Goal: Information Seeking & Learning: Learn about a topic

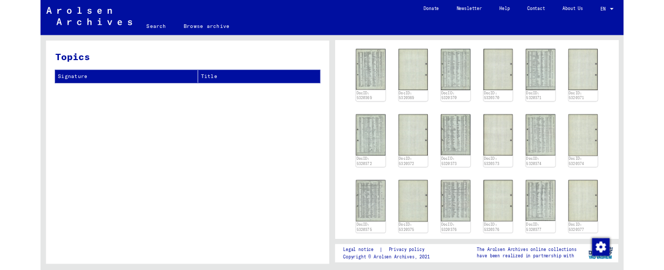
scroll to position [1895, 0]
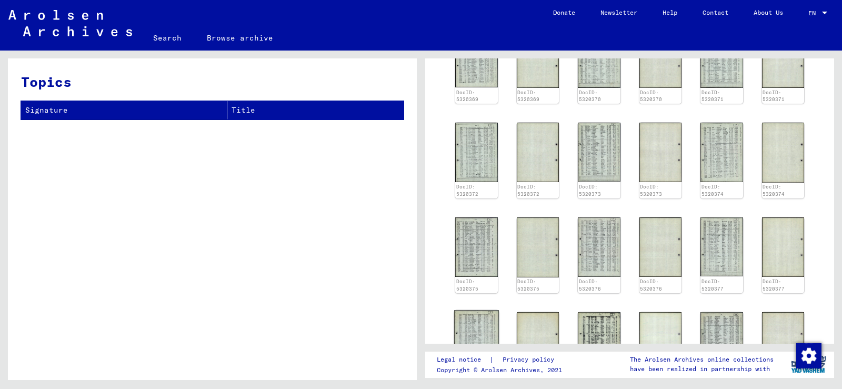
click at [480, 310] on img at bounding box center [476, 341] width 45 height 63
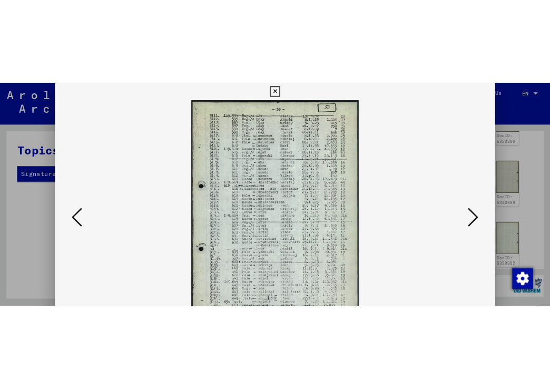
scroll to position [1894, 0]
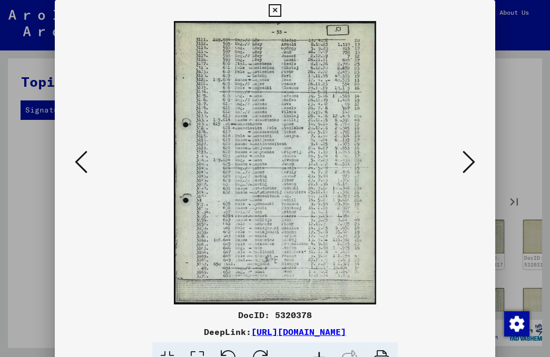
click at [225, 153] on img at bounding box center [275, 163] width 368 height 284
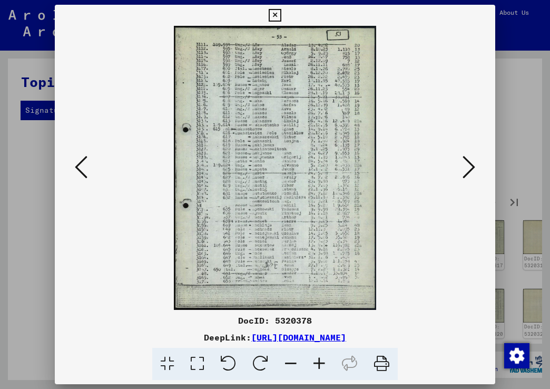
click at [316, 362] on icon at bounding box center [319, 363] width 28 height 32
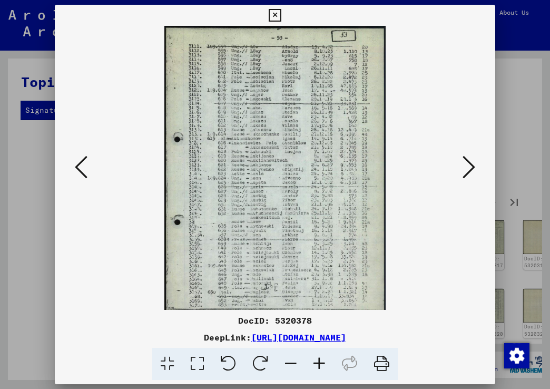
click at [316, 362] on icon at bounding box center [319, 363] width 28 height 32
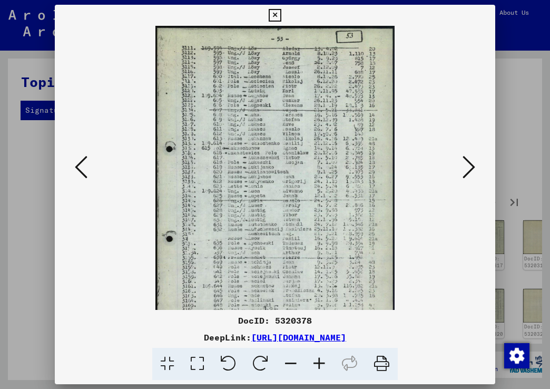
click at [316, 362] on icon at bounding box center [319, 363] width 28 height 32
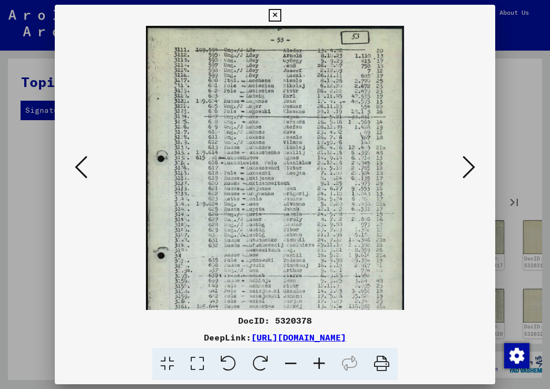
click at [316, 362] on icon at bounding box center [319, 363] width 28 height 32
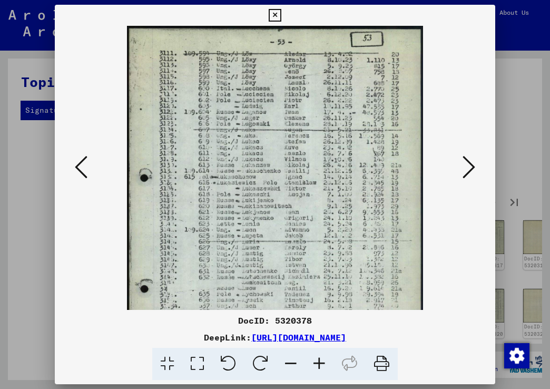
click at [316, 362] on icon at bounding box center [319, 363] width 28 height 32
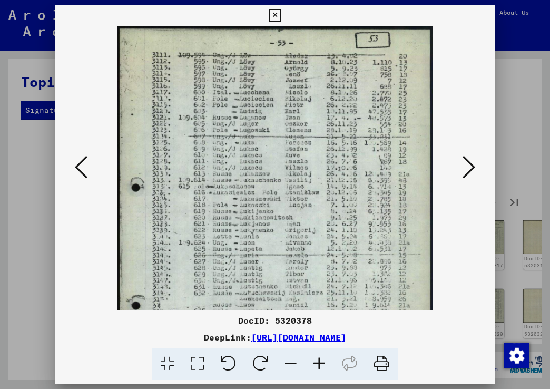
click at [316, 362] on icon at bounding box center [319, 363] width 28 height 32
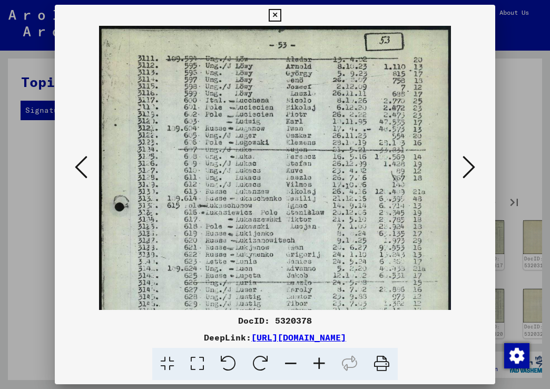
click at [316, 362] on icon at bounding box center [319, 363] width 28 height 32
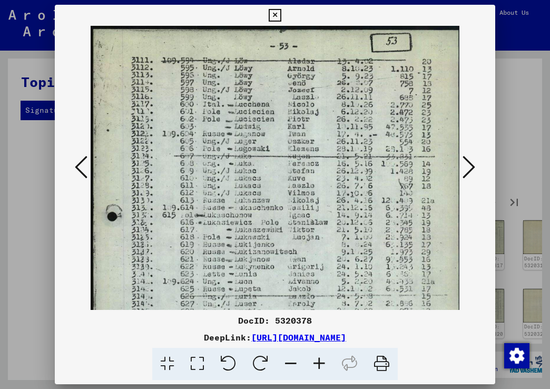
click at [316, 362] on icon at bounding box center [319, 363] width 28 height 32
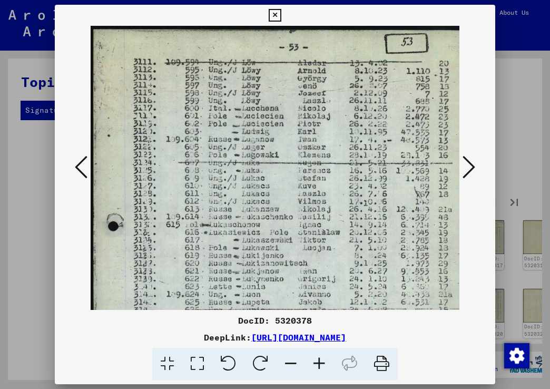
click at [316, 362] on icon at bounding box center [319, 363] width 28 height 32
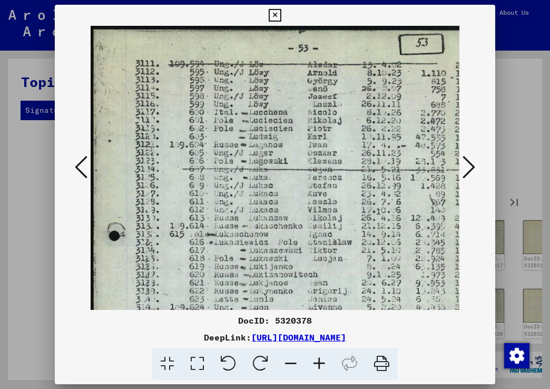
click at [467, 167] on icon at bounding box center [468, 166] width 13 height 25
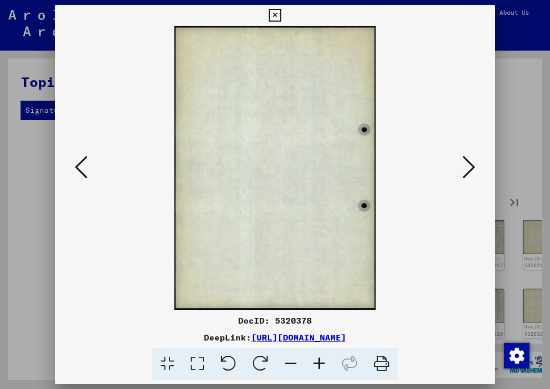
click at [469, 167] on icon at bounding box center [468, 166] width 13 height 25
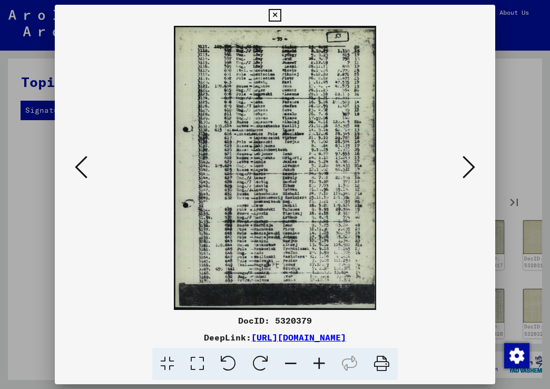
click at [79, 167] on icon at bounding box center [81, 166] width 13 height 25
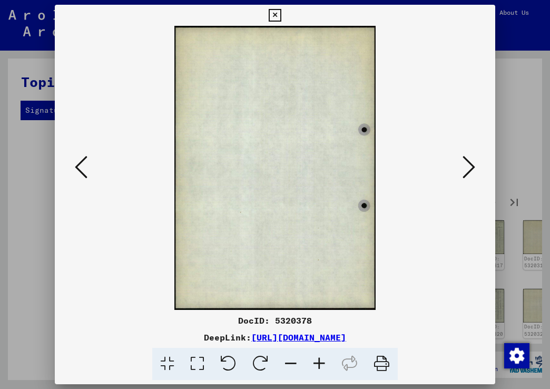
click at [79, 167] on icon at bounding box center [81, 166] width 13 height 25
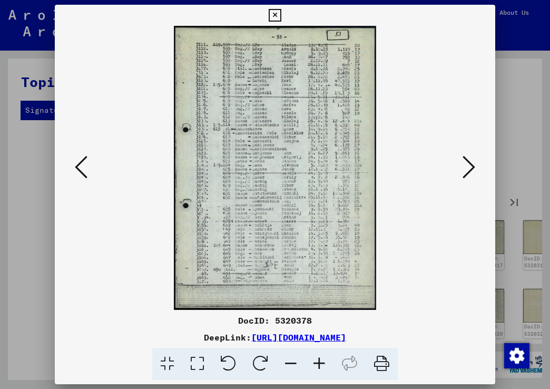
click at [317, 361] on icon at bounding box center [319, 363] width 28 height 32
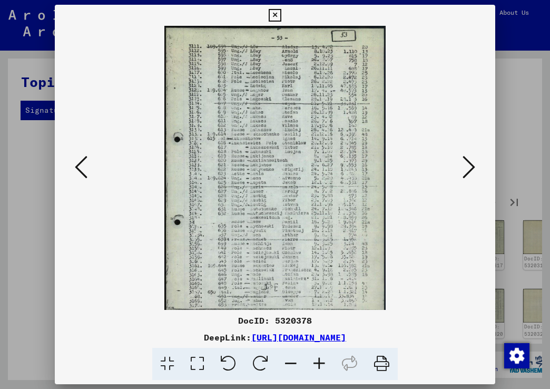
click at [318, 361] on icon at bounding box center [319, 363] width 28 height 32
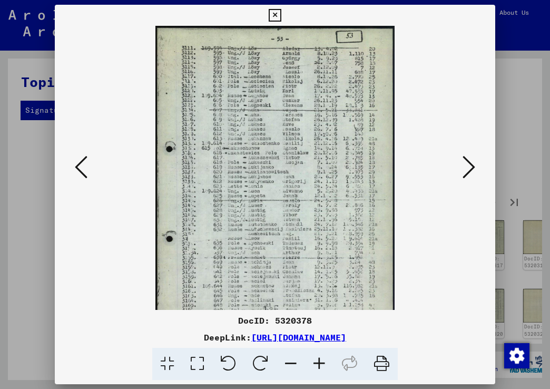
click at [322, 361] on icon at bounding box center [319, 363] width 28 height 32
click at [323, 361] on icon at bounding box center [319, 363] width 28 height 32
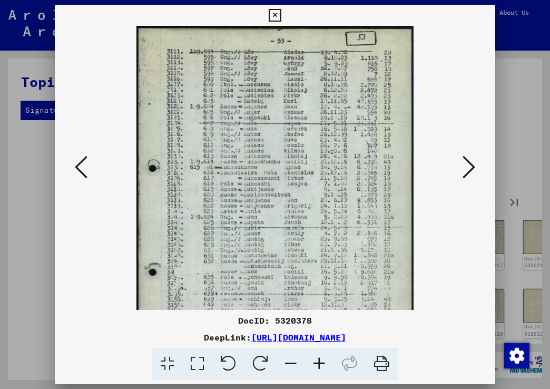
click at [325, 361] on icon at bounding box center [319, 363] width 28 height 32
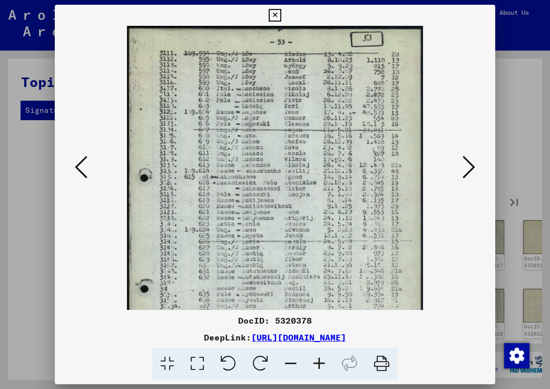
click at [325, 361] on icon at bounding box center [319, 363] width 28 height 32
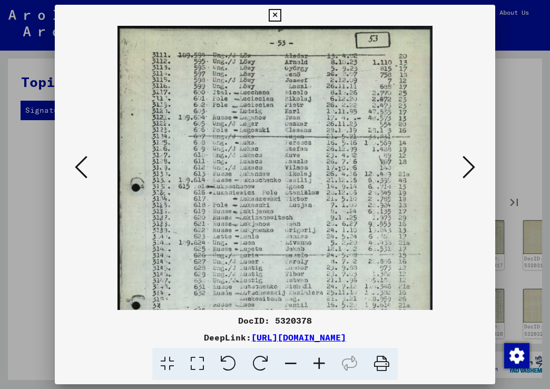
click at [325, 361] on icon at bounding box center [319, 363] width 28 height 32
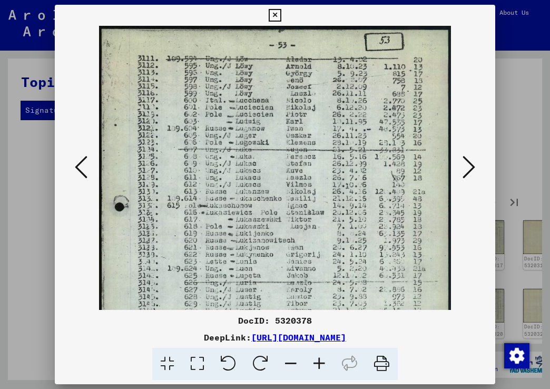
click at [472, 165] on icon at bounding box center [468, 166] width 13 height 25
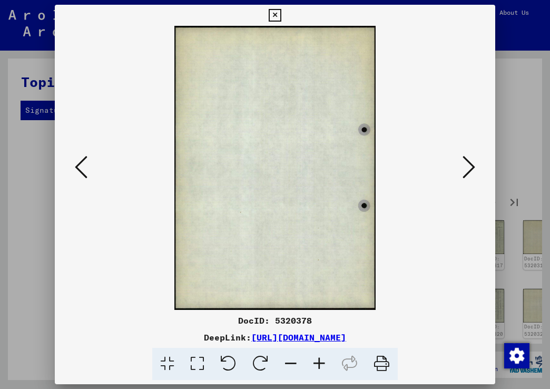
click at [472, 165] on icon at bounding box center [468, 166] width 13 height 25
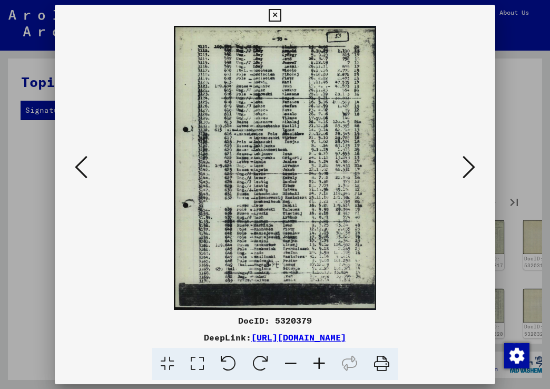
click at [322, 361] on icon at bounding box center [319, 363] width 28 height 32
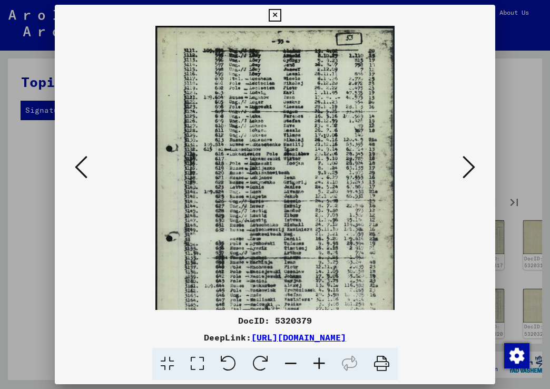
click at [322, 361] on icon at bounding box center [319, 363] width 28 height 32
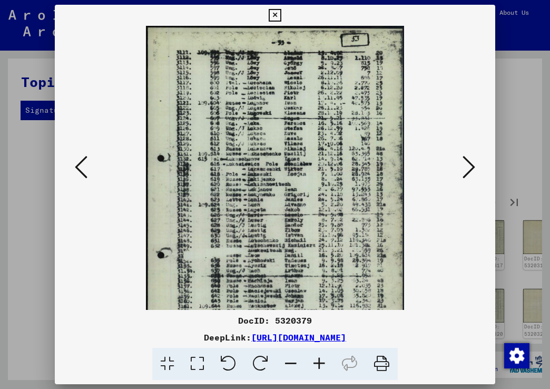
click at [322, 361] on icon at bounding box center [319, 363] width 28 height 32
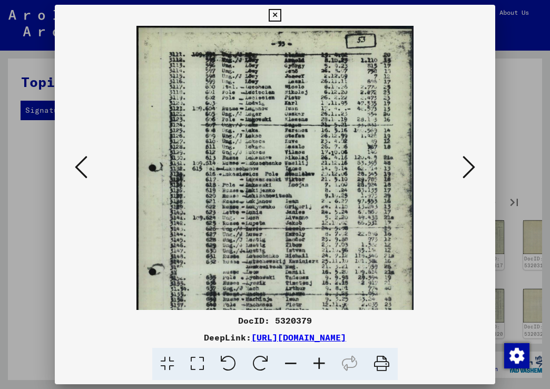
click at [322, 361] on icon at bounding box center [319, 363] width 28 height 32
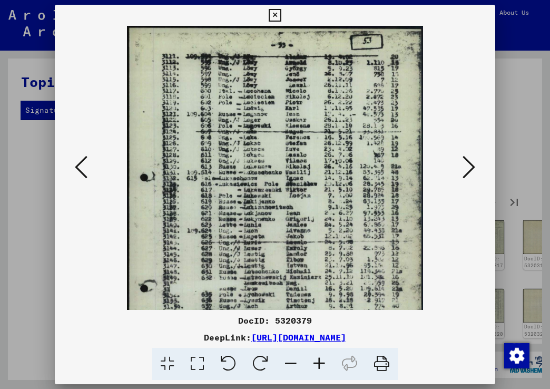
click at [322, 361] on icon at bounding box center [319, 363] width 28 height 32
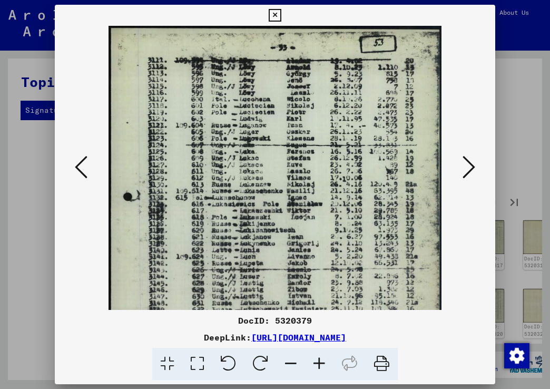
click at [322, 361] on icon at bounding box center [319, 363] width 28 height 32
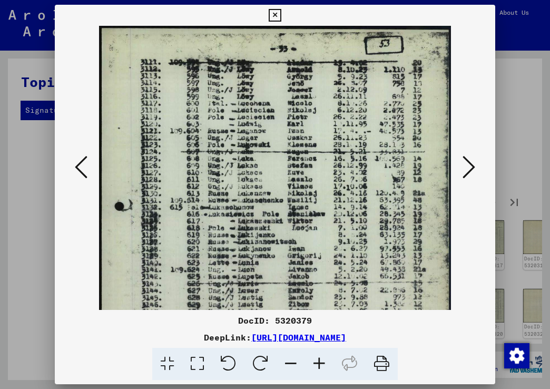
click at [323, 361] on icon at bounding box center [319, 363] width 28 height 32
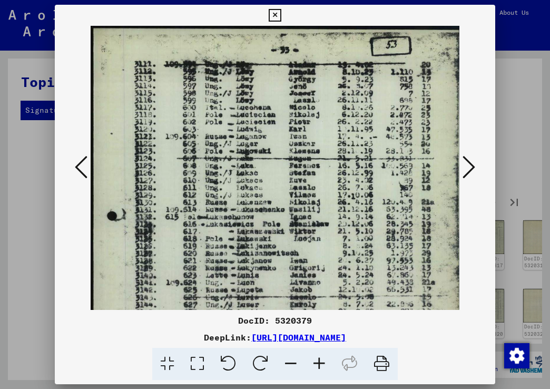
click at [323, 361] on icon at bounding box center [319, 363] width 28 height 32
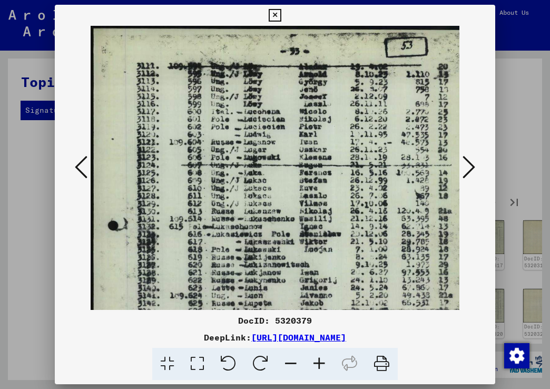
click at [323, 361] on icon at bounding box center [319, 363] width 28 height 32
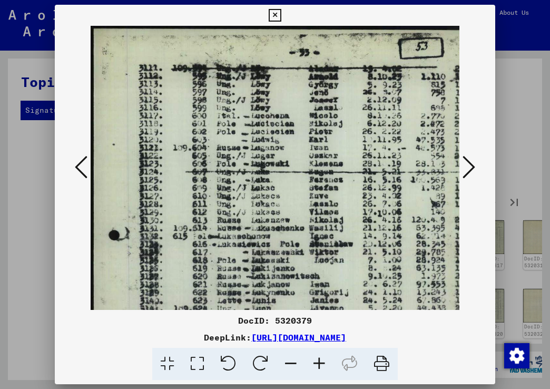
click at [323, 361] on icon at bounding box center [319, 363] width 28 height 32
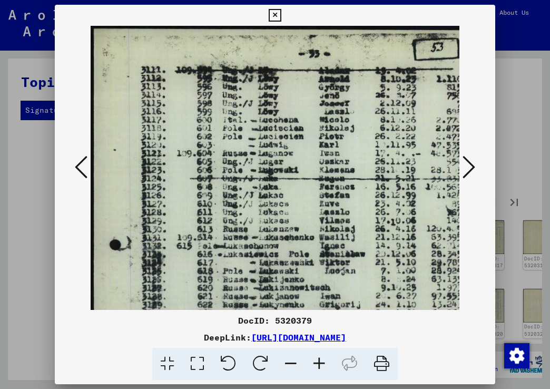
click at [469, 165] on icon at bounding box center [468, 166] width 13 height 25
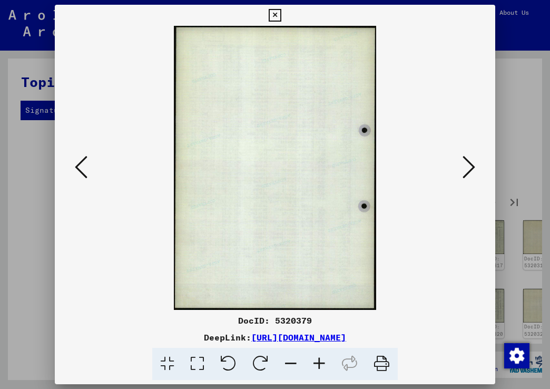
click at [469, 165] on icon at bounding box center [468, 166] width 13 height 25
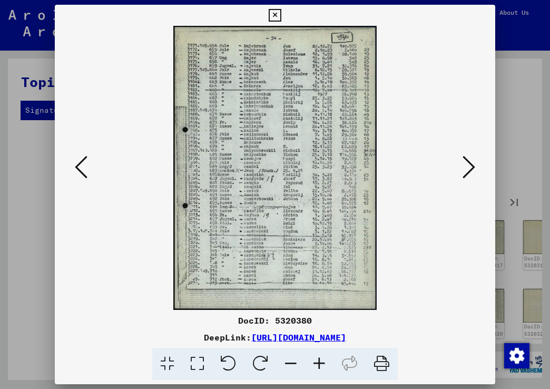
click at [319, 360] on icon at bounding box center [319, 363] width 28 height 32
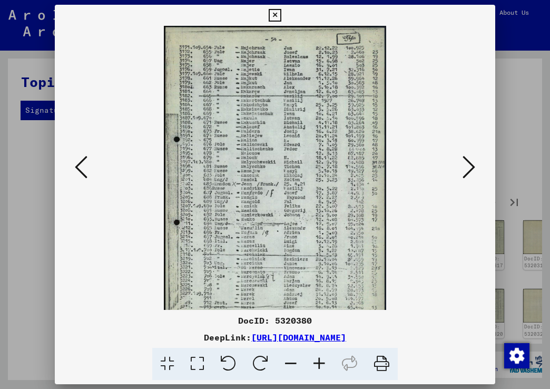
click at [320, 361] on icon at bounding box center [319, 363] width 28 height 32
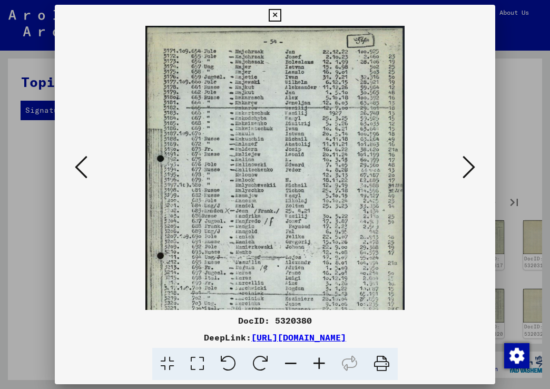
click at [320, 361] on icon at bounding box center [319, 363] width 28 height 32
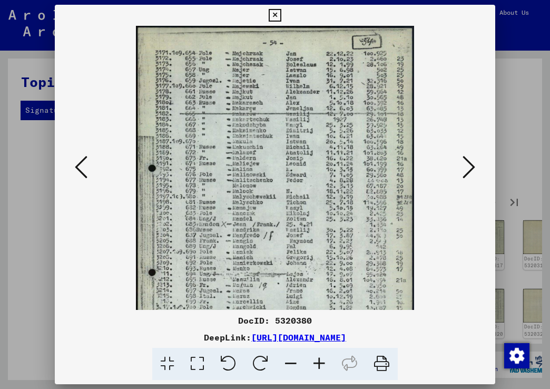
click at [320, 361] on icon at bounding box center [319, 363] width 28 height 32
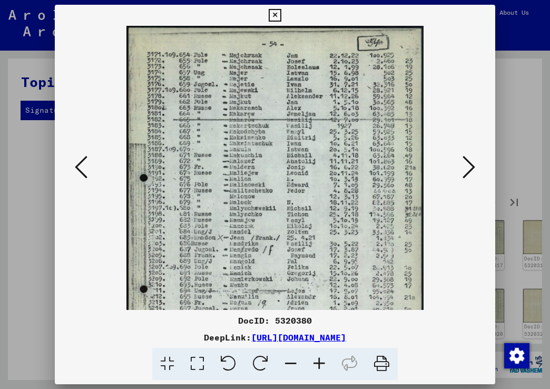
click at [320, 361] on icon at bounding box center [319, 363] width 28 height 32
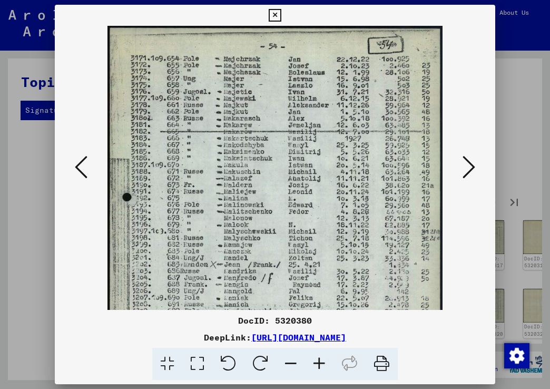
click at [320, 361] on icon at bounding box center [319, 363] width 28 height 32
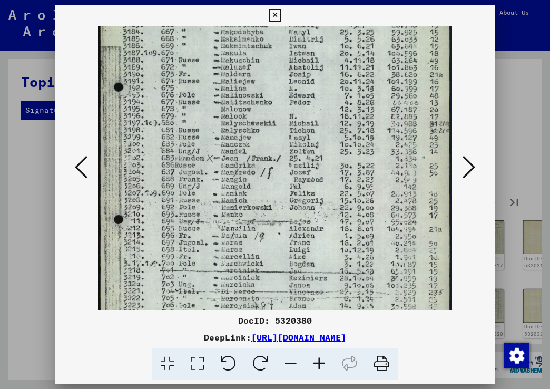
drag, startPoint x: 287, startPoint y: 234, endPoint x: 289, endPoint y: 114, distance: 120.0
click at [289, 114] on img at bounding box center [274, 153] width 353 height 494
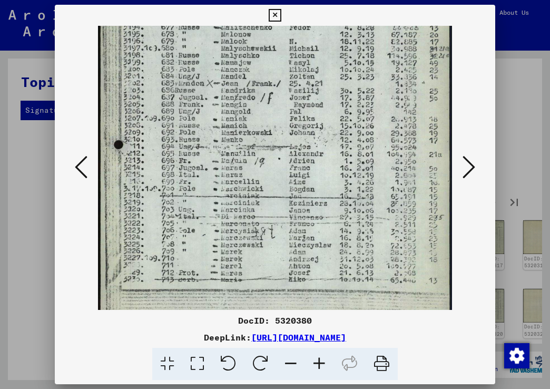
scroll to position [197, 0]
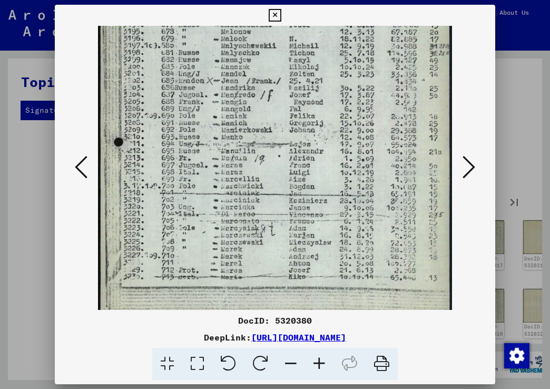
drag, startPoint x: 285, startPoint y: 235, endPoint x: 291, endPoint y: 158, distance: 77.1
click at [291, 158] on img at bounding box center [274, 76] width 353 height 494
click at [470, 166] on icon at bounding box center [468, 166] width 13 height 25
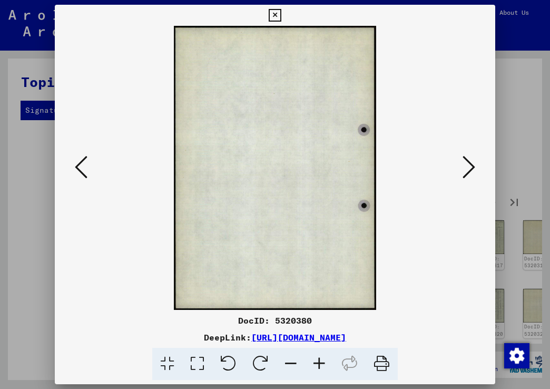
scroll to position [0, 0]
click at [470, 166] on icon at bounding box center [468, 166] width 13 height 25
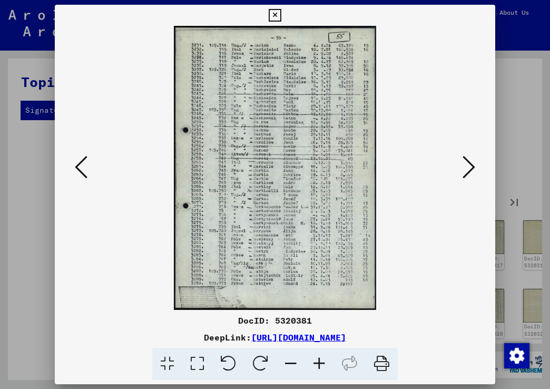
click at [320, 363] on icon at bounding box center [319, 363] width 28 height 32
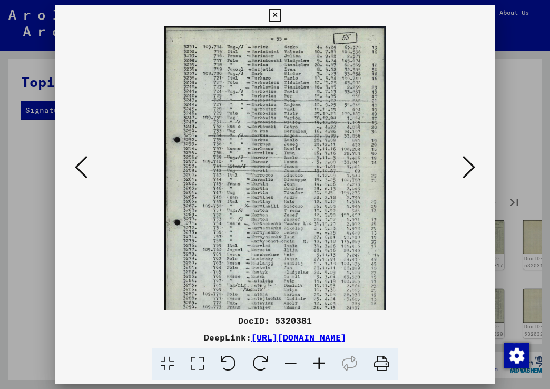
click at [320, 363] on icon at bounding box center [319, 363] width 28 height 32
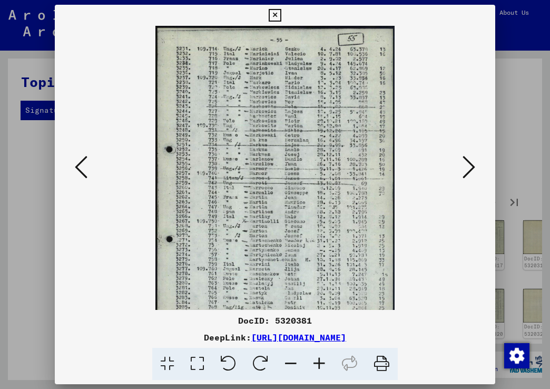
click at [320, 363] on icon at bounding box center [319, 363] width 28 height 32
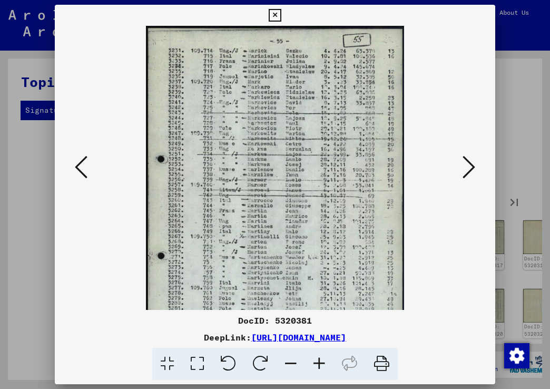
drag, startPoint x: 320, startPoint y: 363, endPoint x: 318, endPoint y: 355, distance: 7.5
click at [321, 363] on icon at bounding box center [319, 363] width 28 height 32
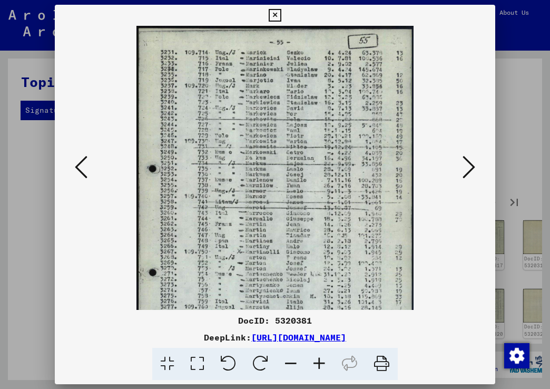
click at [335, 148] on img at bounding box center [274, 220] width 277 height 389
click at [471, 166] on icon at bounding box center [468, 166] width 13 height 25
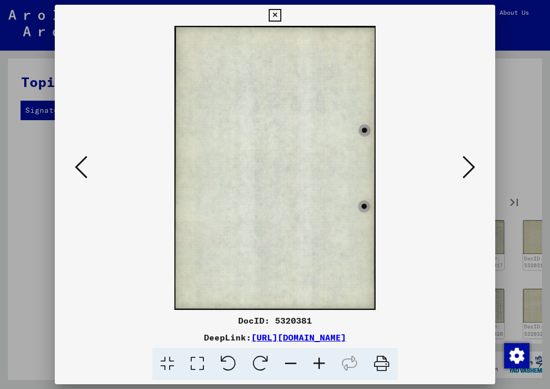
click at [471, 166] on icon at bounding box center [468, 166] width 13 height 25
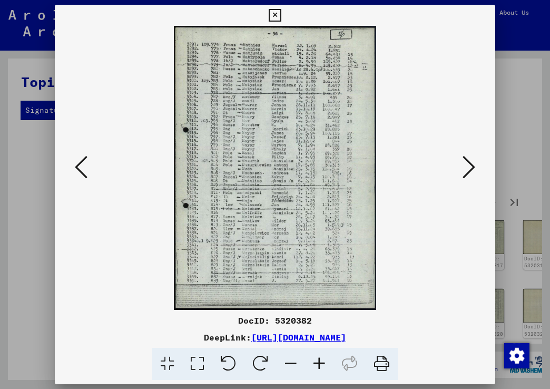
click at [319, 362] on icon at bounding box center [319, 363] width 28 height 32
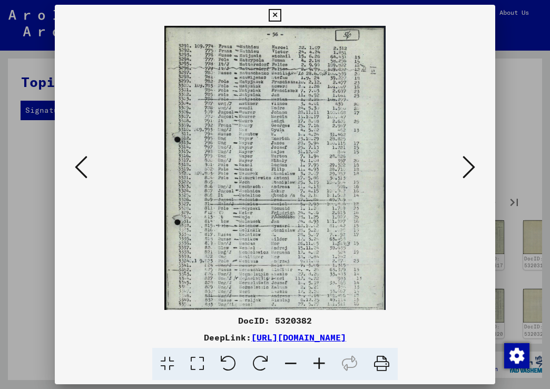
click at [319, 362] on icon at bounding box center [319, 363] width 28 height 32
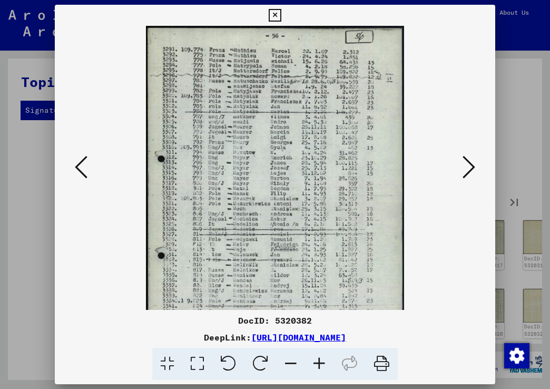
click at [319, 362] on icon at bounding box center [319, 363] width 28 height 32
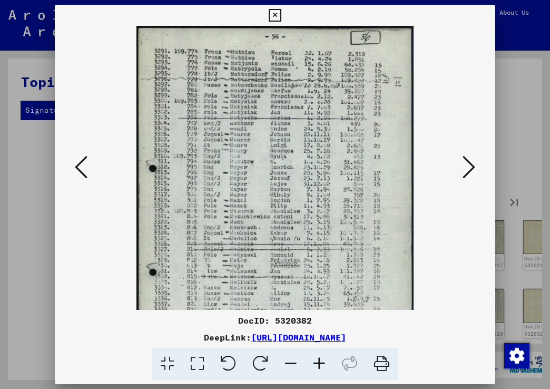
click at [319, 362] on icon at bounding box center [319, 363] width 28 height 32
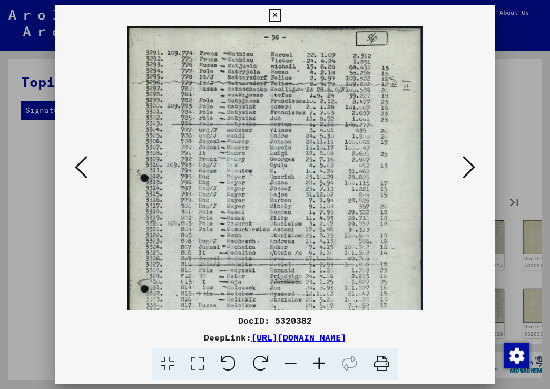
click at [319, 362] on icon at bounding box center [319, 363] width 28 height 32
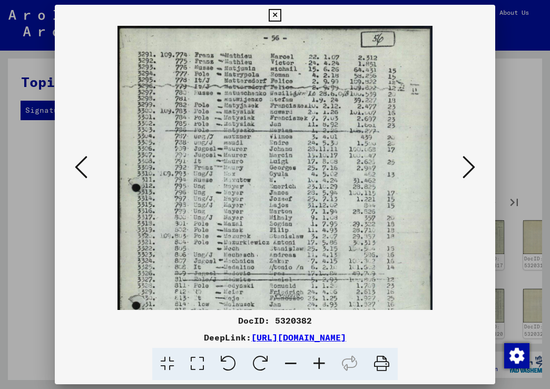
click at [319, 362] on icon at bounding box center [319, 363] width 28 height 32
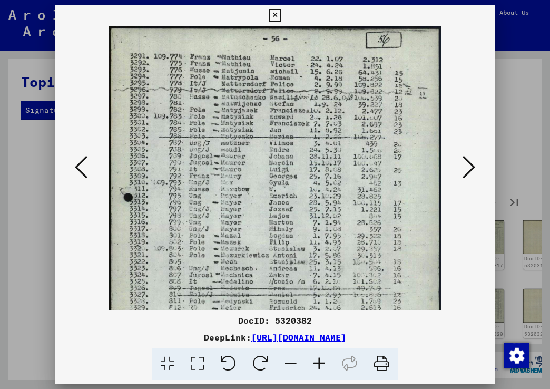
click at [464, 168] on icon at bounding box center [468, 166] width 13 height 25
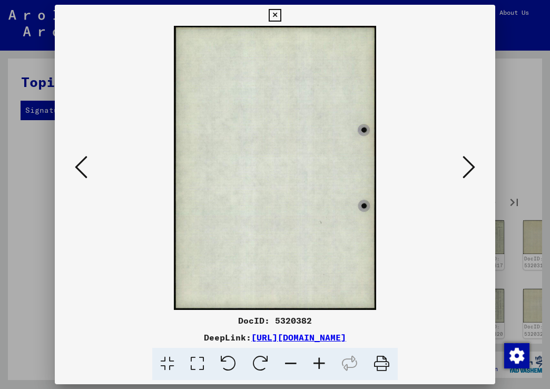
click at [463, 168] on icon at bounding box center [468, 166] width 13 height 25
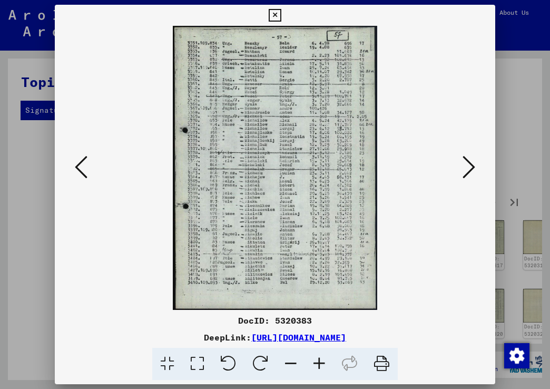
click at [314, 359] on icon at bounding box center [319, 363] width 28 height 32
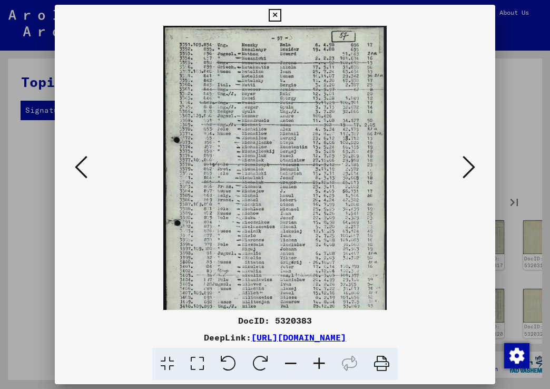
click at [314, 359] on icon at bounding box center [319, 363] width 28 height 32
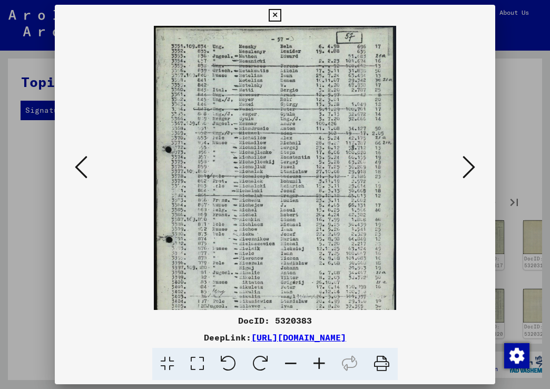
click at [314, 359] on icon at bounding box center [319, 363] width 28 height 32
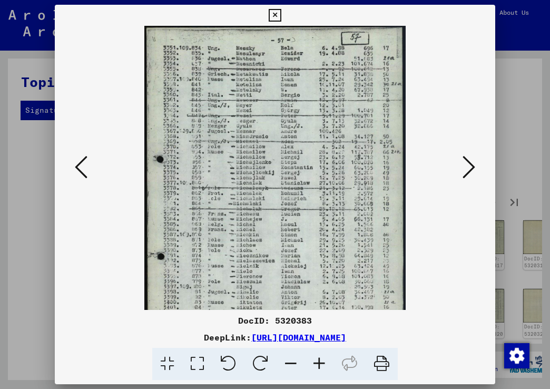
click at [315, 359] on icon at bounding box center [319, 363] width 28 height 32
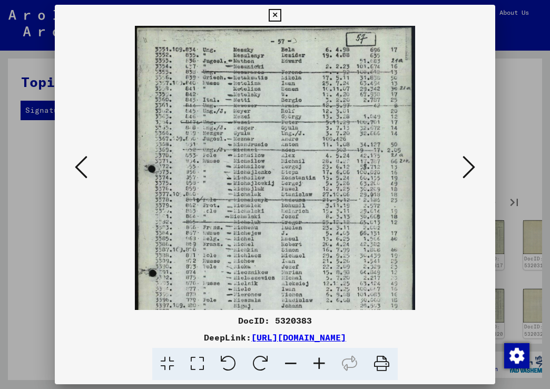
click at [315, 359] on icon at bounding box center [319, 363] width 28 height 32
click at [316, 359] on icon at bounding box center [319, 363] width 28 height 32
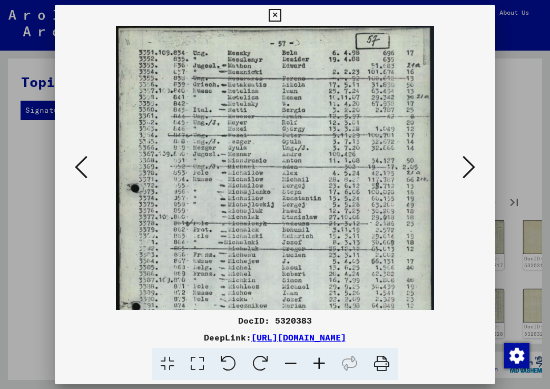
click at [316, 359] on icon at bounding box center [319, 363] width 28 height 32
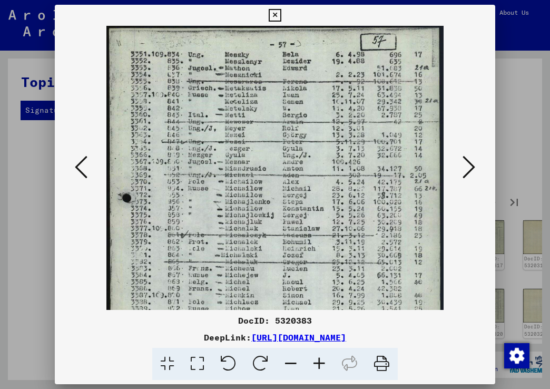
click at [316, 359] on icon at bounding box center [319, 363] width 28 height 32
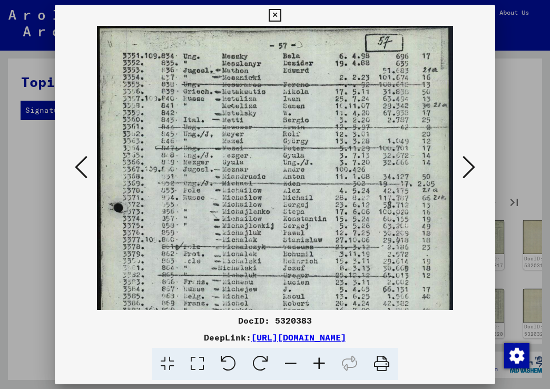
click at [467, 167] on icon at bounding box center [468, 166] width 13 height 25
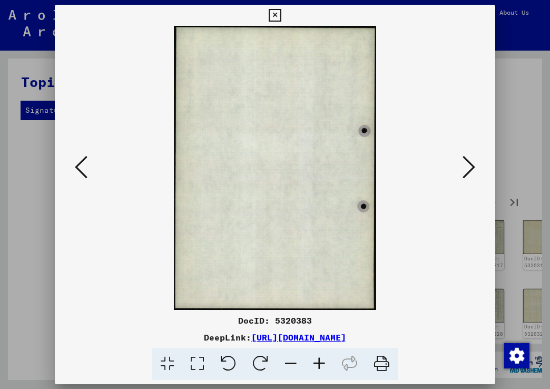
click at [467, 167] on icon at bounding box center [468, 166] width 13 height 25
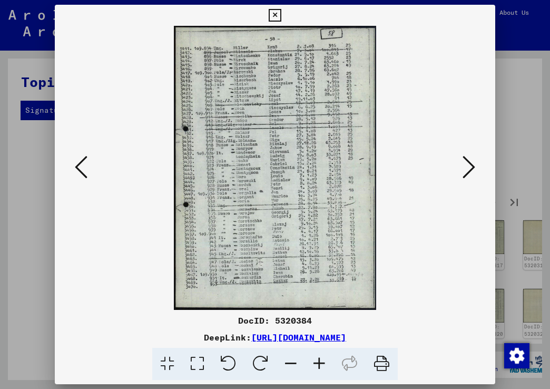
click at [319, 361] on icon at bounding box center [319, 363] width 28 height 32
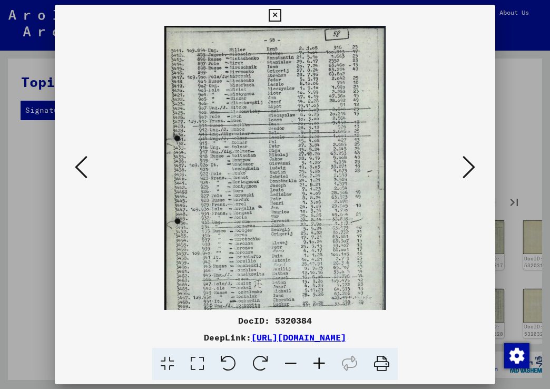
click at [319, 361] on icon at bounding box center [319, 363] width 28 height 32
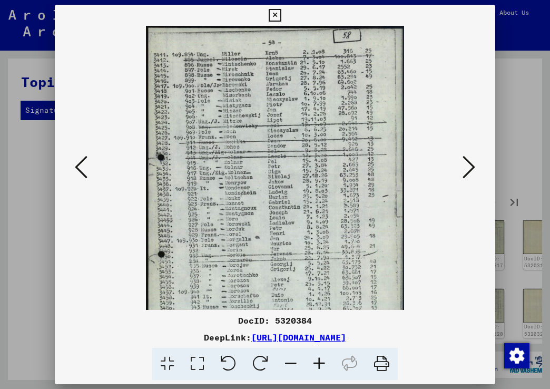
click at [319, 361] on icon at bounding box center [319, 363] width 28 height 32
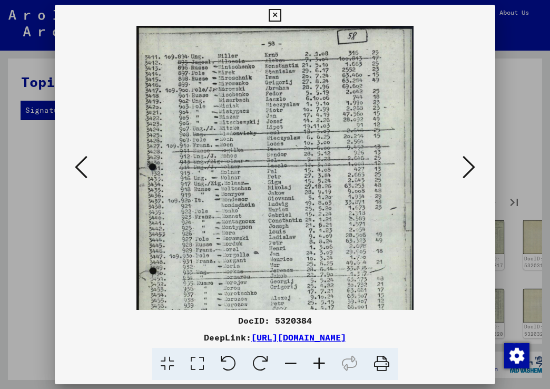
click at [320, 361] on icon at bounding box center [319, 363] width 28 height 32
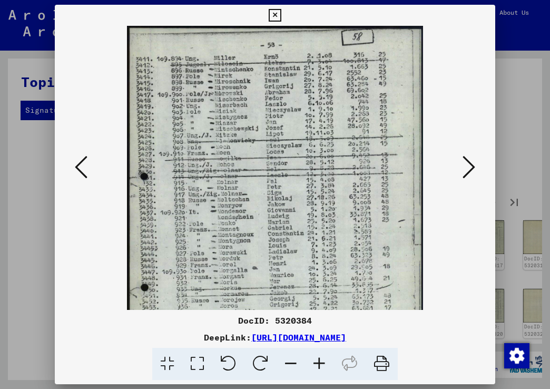
click at [320, 361] on icon at bounding box center [319, 363] width 28 height 32
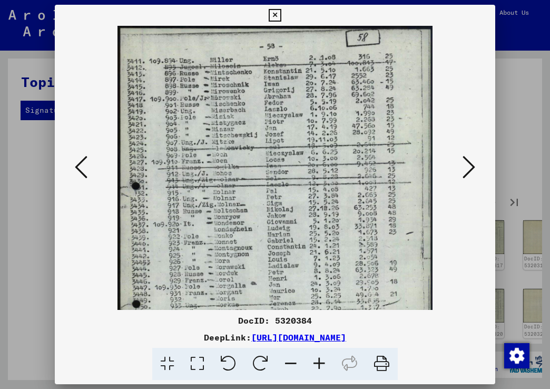
click at [320, 361] on icon at bounding box center [319, 363] width 28 height 32
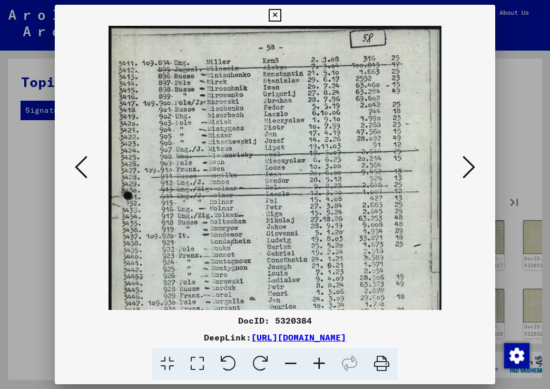
click at [320, 361] on icon at bounding box center [319, 363] width 28 height 32
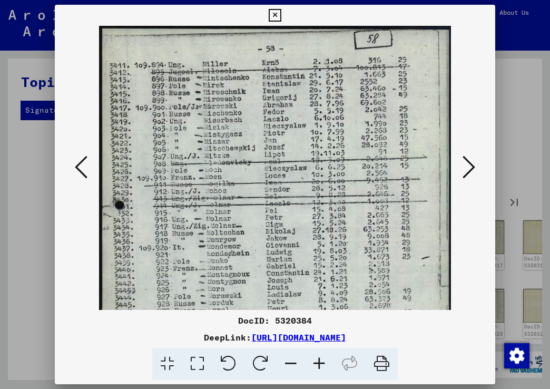
click at [467, 168] on icon at bounding box center [468, 166] width 13 height 25
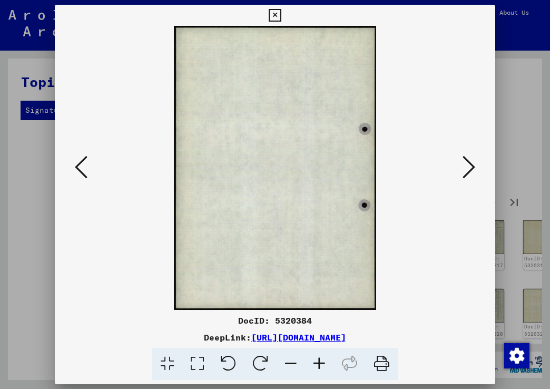
click at [467, 168] on icon at bounding box center [468, 166] width 13 height 25
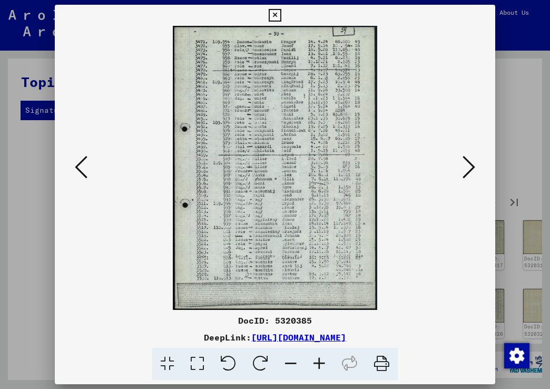
click at [320, 360] on icon at bounding box center [319, 363] width 28 height 32
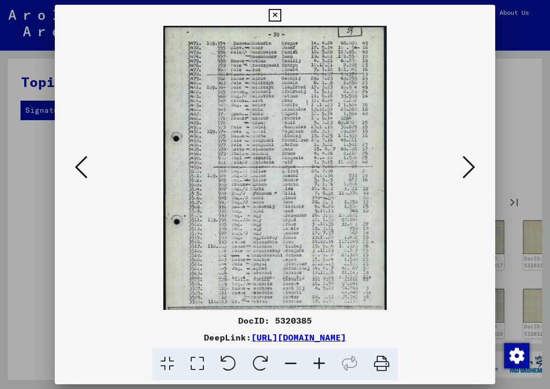
click at [320, 360] on icon at bounding box center [319, 363] width 28 height 32
click at [321, 360] on icon at bounding box center [319, 363] width 28 height 32
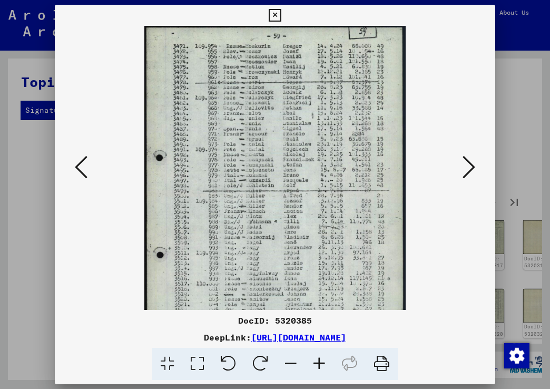
click at [321, 360] on icon at bounding box center [319, 363] width 28 height 32
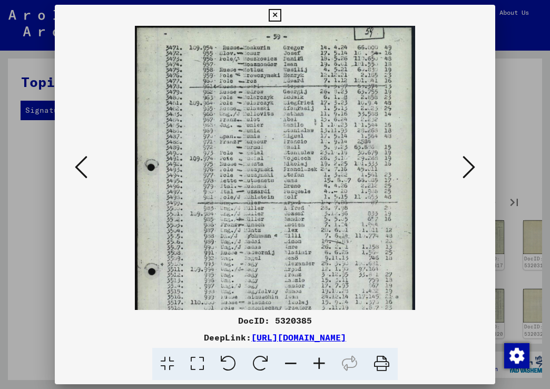
click at [321, 360] on icon at bounding box center [319, 363] width 28 height 32
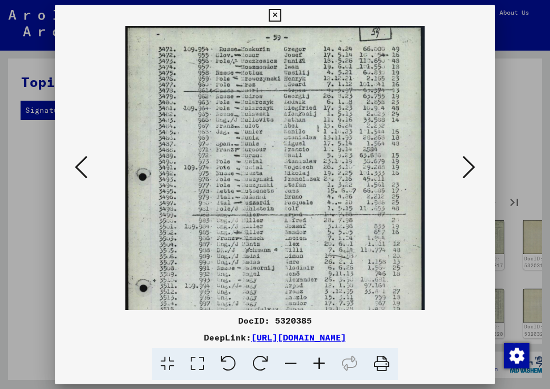
click at [321, 360] on icon at bounding box center [319, 363] width 28 height 32
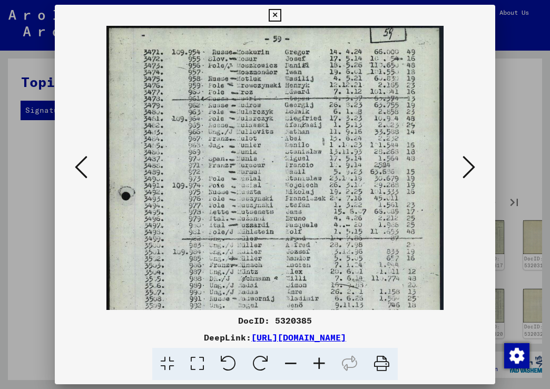
click at [321, 360] on icon at bounding box center [319, 363] width 28 height 32
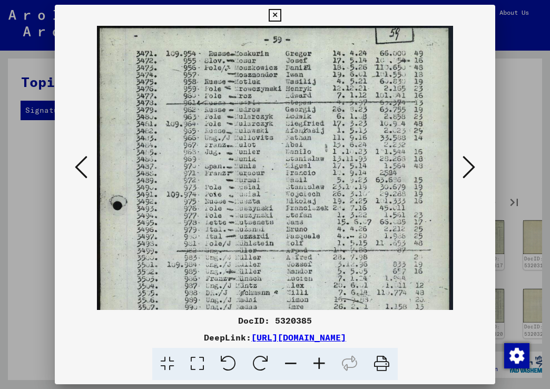
click at [321, 360] on icon at bounding box center [319, 363] width 28 height 32
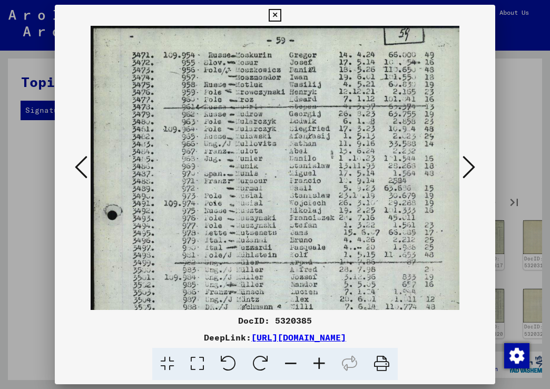
click at [321, 360] on icon at bounding box center [319, 363] width 28 height 32
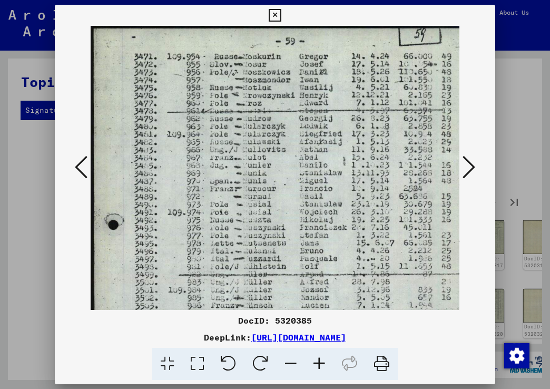
click at [469, 166] on icon at bounding box center [468, 166] width 13 height 25
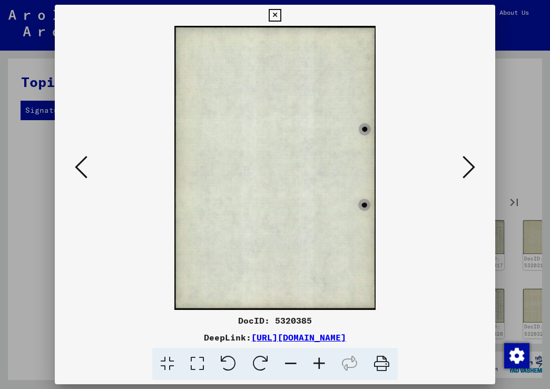
click at [469, 166] on icon at bounding box center [468, 166] width 13 height 25
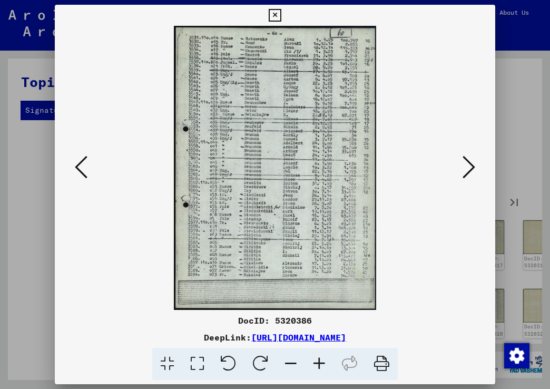
click at [318, 364] on icon at bounding box center [319, 363] width 28 height 32
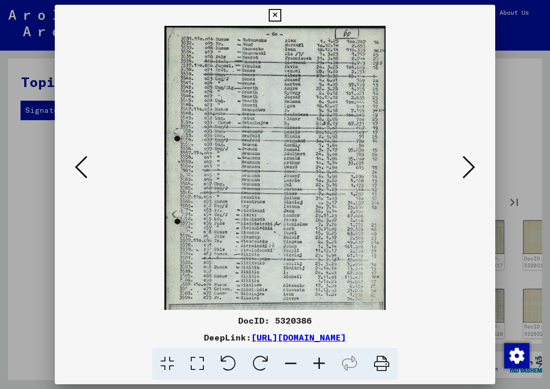
click at [319, 363] on icon at bounding box center [319, 363] width 28 height 32
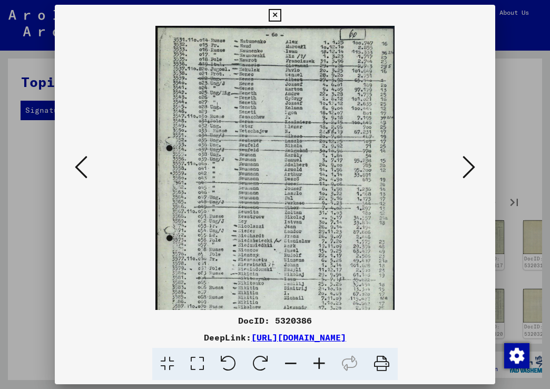
click at [321, 363] on icon at bounding box center [319, 363] width 28 height 32
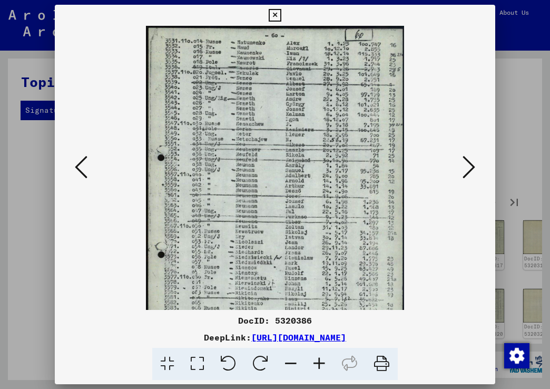
click at [321, 363] on icon at bounding box center [319, 363] width 28 height 32
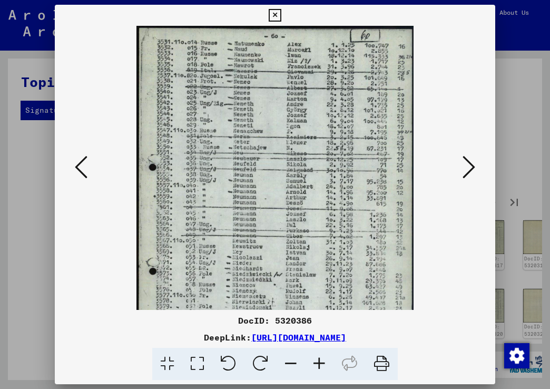
click at [321, 363] on icon at bounding box center [319, 363] width 28 height 32
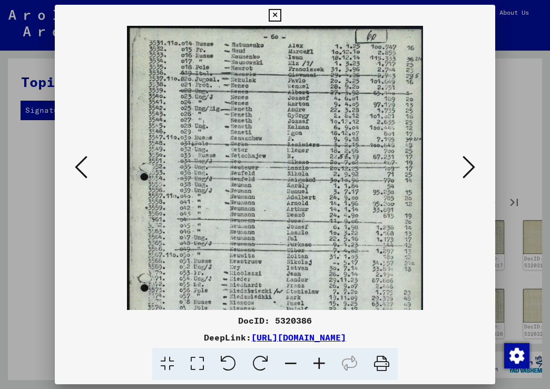
click at [322, 363] on icon at bounding box center [319, 363] width 28 height 32
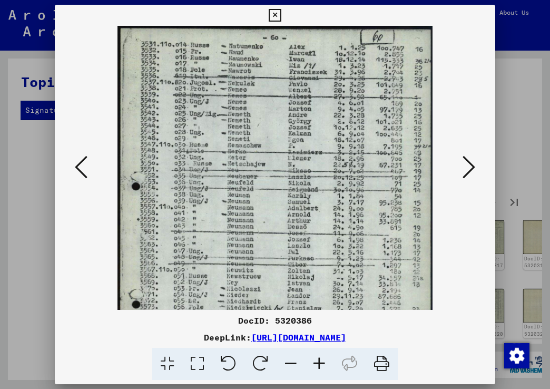
click at [322, 363] on icon at bounding box center [319, 363] width 28 height 32
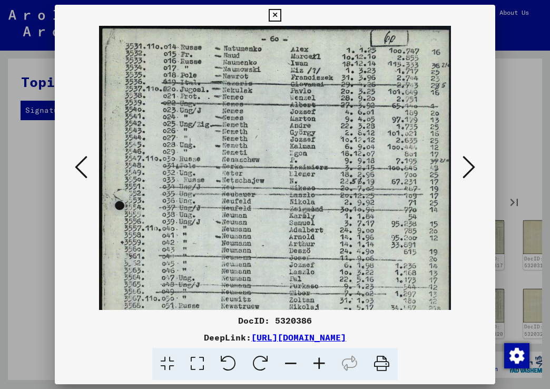
click at [322, 363] on icon at bounding box center [319, 363] width 28 height 32
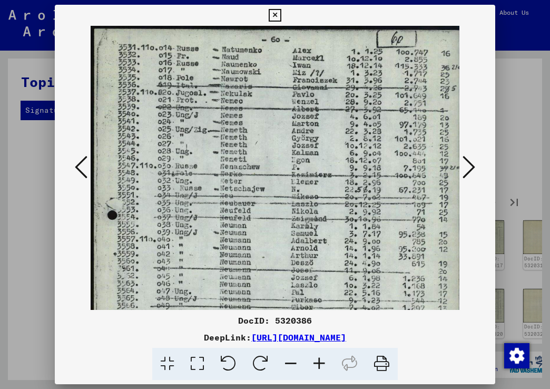
click at [404, 244] on img at bounding box center [276, 286] width 371 height 521
click at [469, 162] on icon at bounding box center [468, 166] width 13 height 25
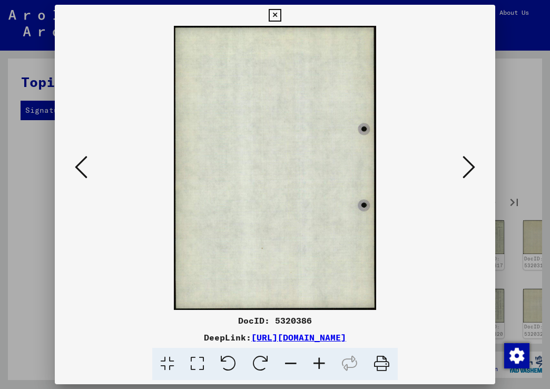
click at [469, 168] on icon at bounding box center [468, 166] width 13 height 25
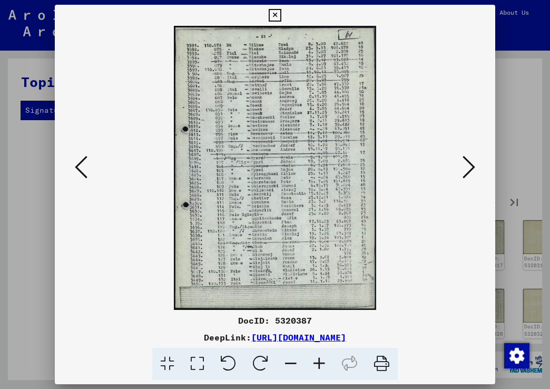
click at [317, 362] on icon at bounding box center [319, 363] width 28 height 32
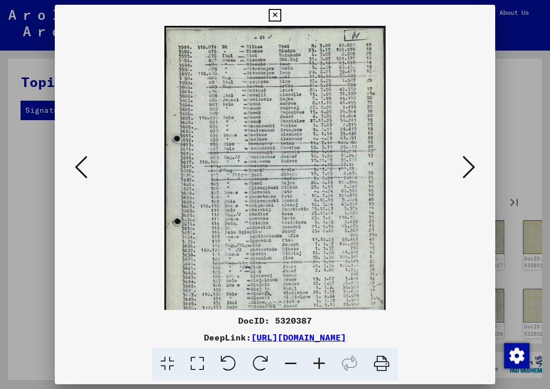
click at [319, 361] on icon at bounding box center [319, 363] width 28 height 32
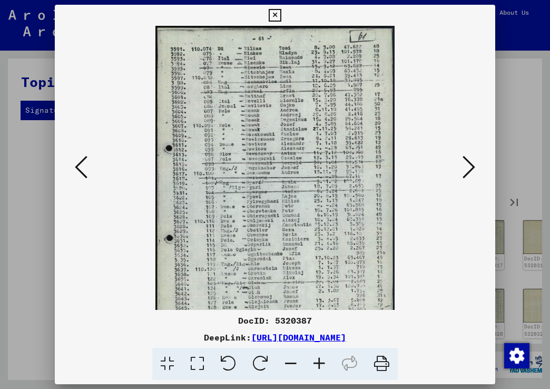
click at [323, 361] on icon at bounding box center [319, 363] width 28 height 32
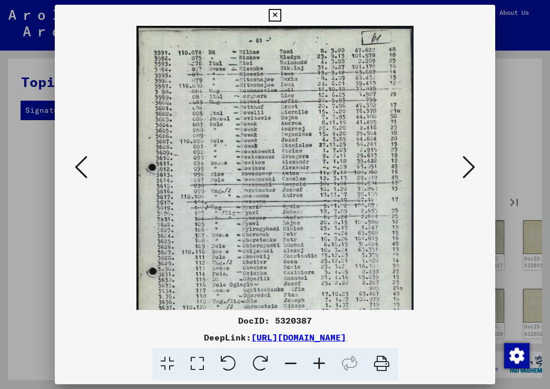
click at [323, 361] on icon at bounding box center [319, 363] width 28 height 32
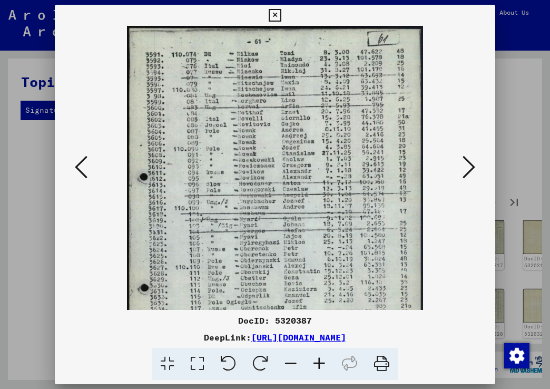
click at [323, 361] on icon at bounding box center [319, 363] width 28 height 32
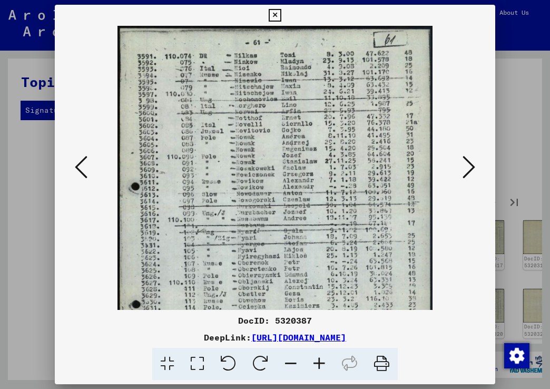
click at [469, 169] on icon at bounding box center [468, 166] width 13 height 25
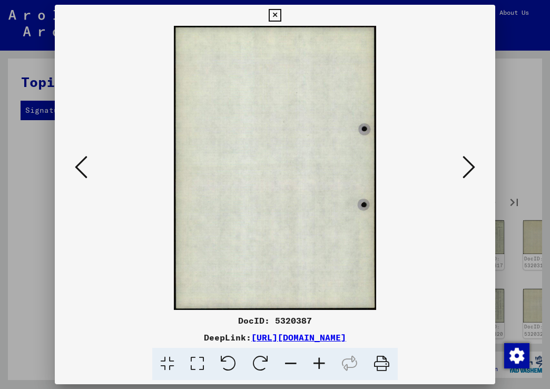
click at [470, 168] on icon at bounding box center [468, 166] width 13 height 25
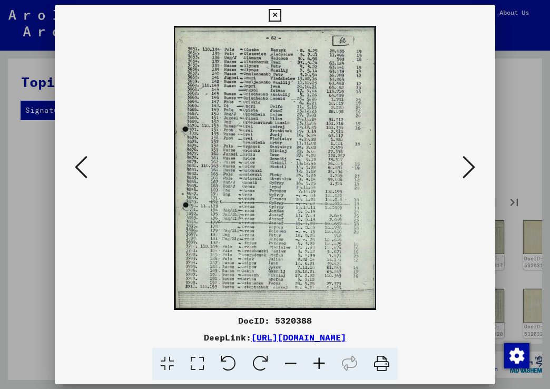
click at [319, 360] on icon at bounding box center [319, 363] width 28 height 32
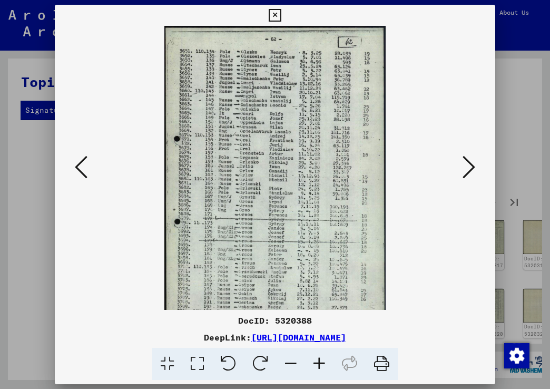
click at [319, 360] on icon at bounding box center [319, 363] width 28 height 32
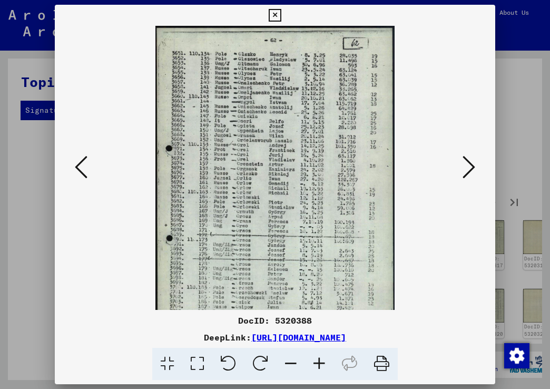
click at [320, 360] on icon at bounding box center [319, 363] width 28 height 32
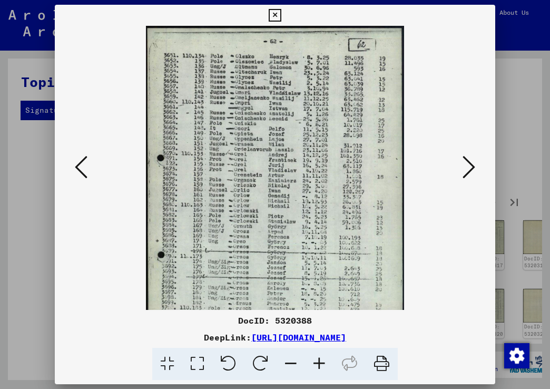
click at [320, 360] on icon at bounding box center [319, 363] width 28 height 32
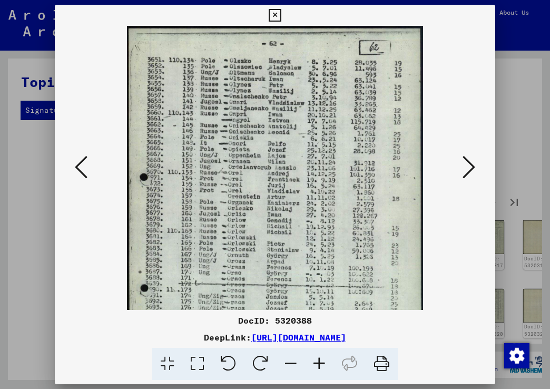
click at [320, 360] on icon at bounding box center [319, 363] width 28 height 32
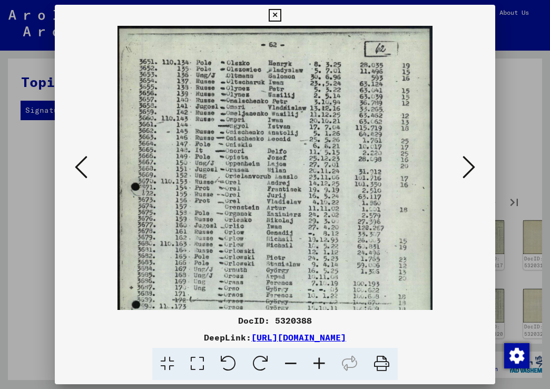
click at [320, 360] on icon at bounding box center [319, 363] width 28 height 32
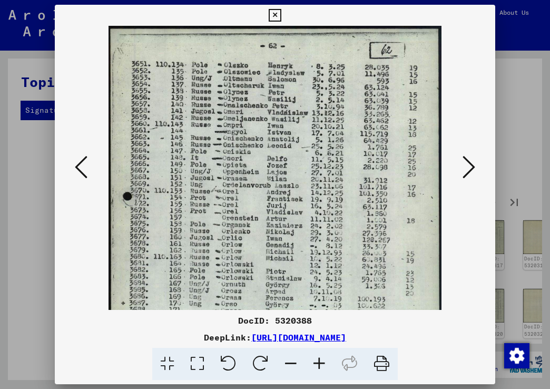
click at [320, 360] on icon at bounding box center [319, 363] width 28 height 32
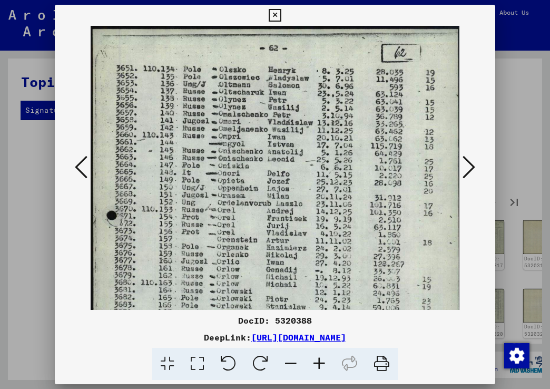
drag, startPoint x: 432, startPoint y: 273, endPoint x: 437, endPoint y: 269, distance: 6.9
click at [432, 273] on img at bounding box center [276, 286] width 371 height 521
click at [469, 167] on icon at bounding box center [468, 166] width 13 height 25
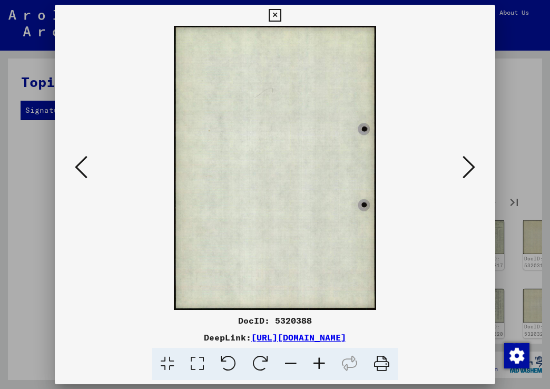
click at [469, 167] on icon at bounding box center [468, 166] width 13 height 25
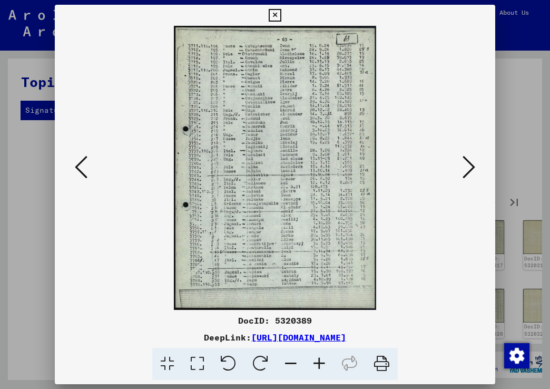
click at [318, 362] on icon at bounding box center [319, 363] width 28 height 32
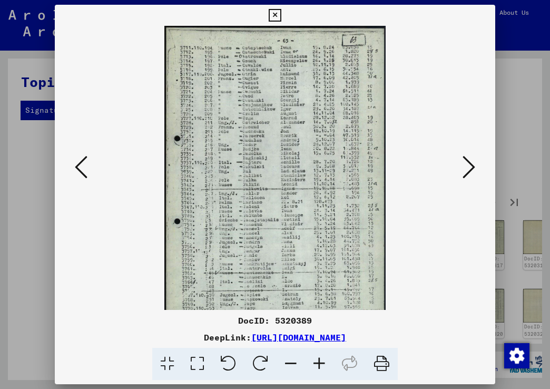
click at [318, 362] on icon at bounding box center [319, 363] width 28 height 32
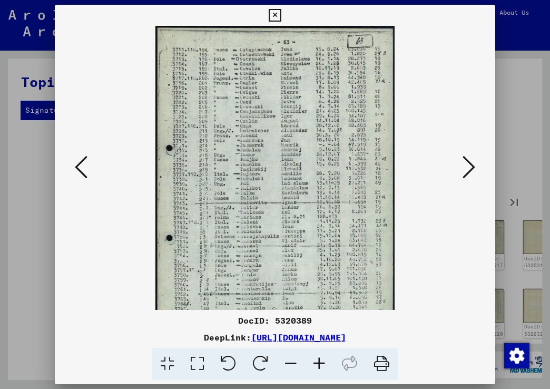
click at [318, 362] on icon at bounding box center [319, 363] width 28 height 32
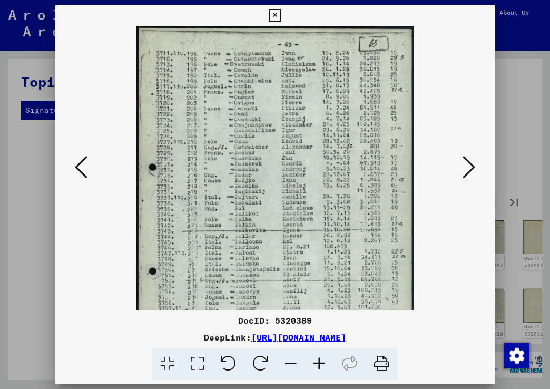
click at [319, 362] on icon at bounding box center [319, 363] width 28 height 32
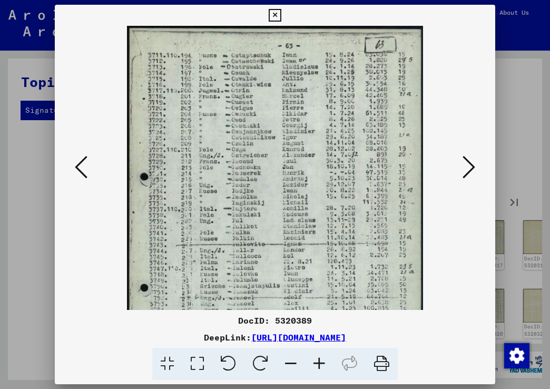
click at [320, 362] on icon at bounding box center [319, 363] width 28 height 32
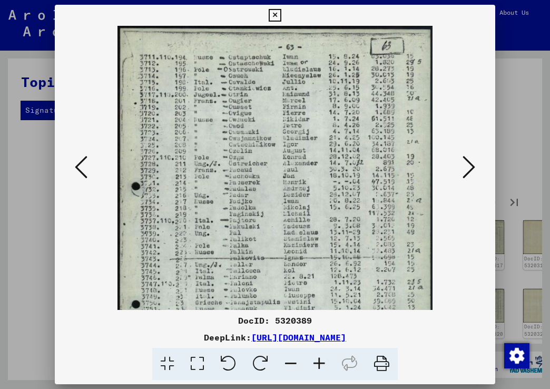
click at [320, 362] on icon at bounding box center [319, 363] width 28 height 32
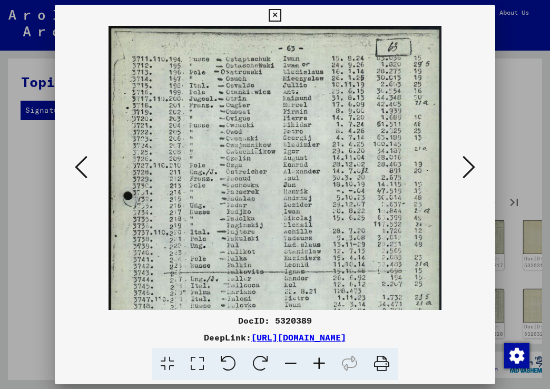
click at [320, 362] on icon at bounding box center [319, 363] width 28 height 32
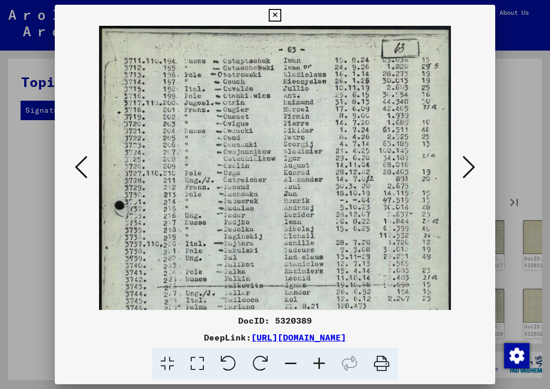
drag, startPoint x: 409, startPoint y: 283, endPoint x: 414, endPoint y: 274, distance: 10.8
click at [409, 282] on img at bounding box center [275, 273] width 352 height 494
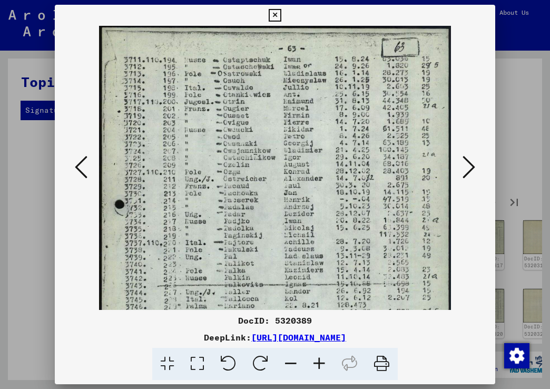
click at [469, 168] on icon at bounding box center [468, 166] width 13 height 25
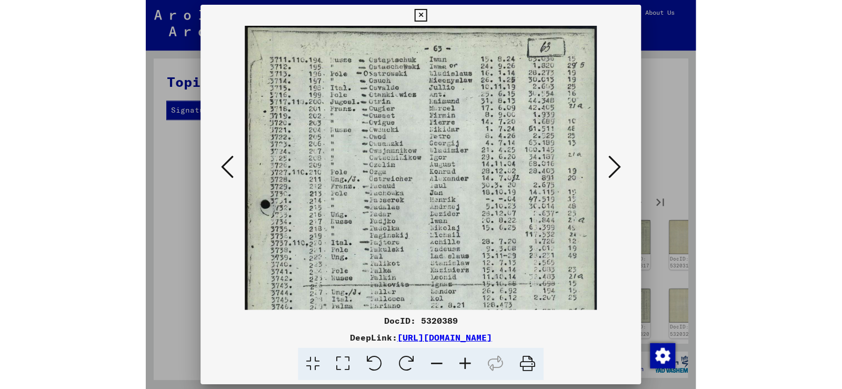
scroll to position [0, 0]
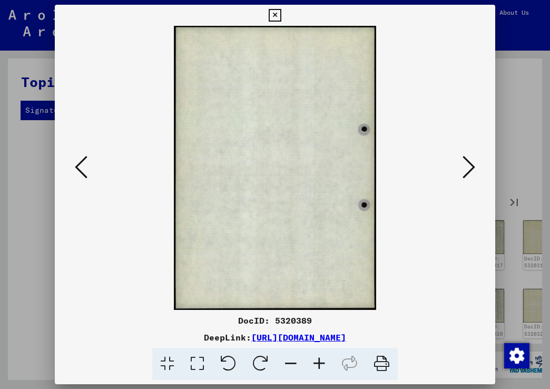
click at [469, 168] on icon at bounding box center [468, 166] width 13 height 25
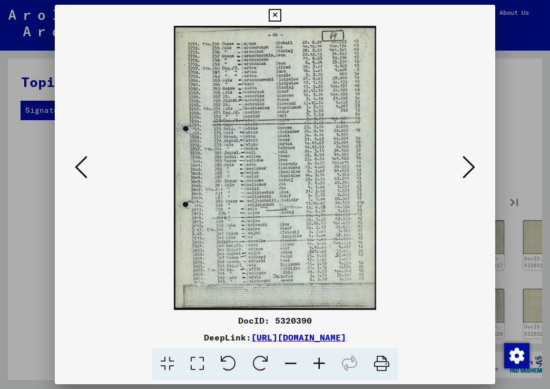
click at [316, 364] on icon at bounding box center [319, 363] width 28 height 32
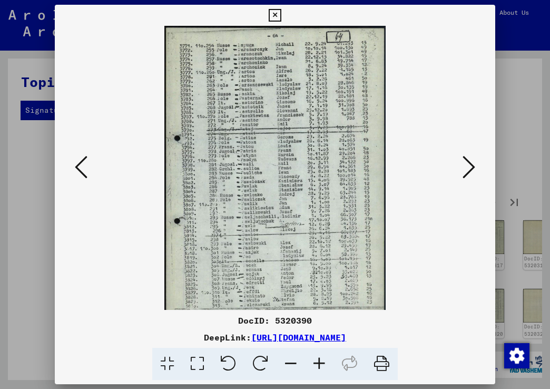
click at [317, 364] on icon at bounding box center [319, 363] width 28 height 32
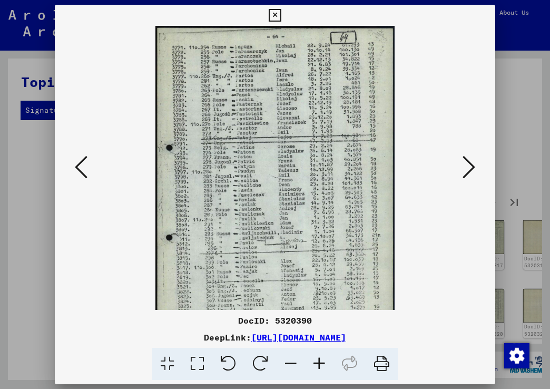
click at [318, 364] on icon at bounding box center [319, 363] width 28 height 32
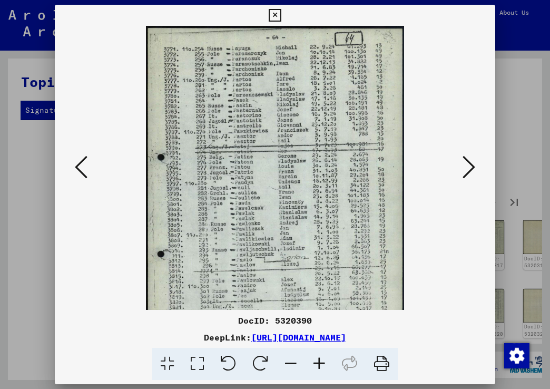
click at [319, 364] on icon at bounding box center [319, 363] width 28 height 32
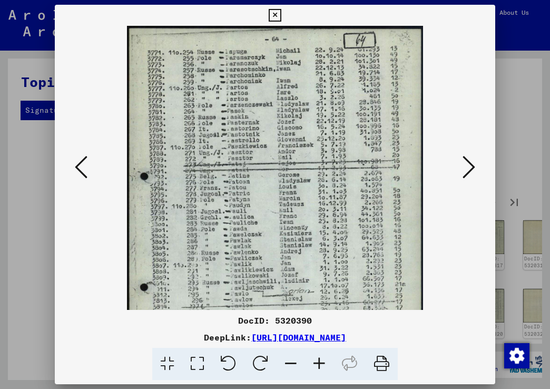
click at [319, 364] on icon at bounding box center [319, 363] width 28 height 32
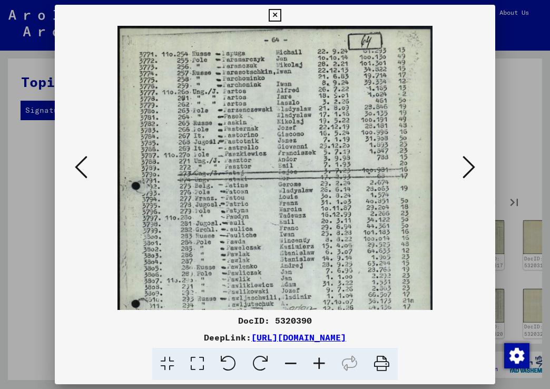
click at [319, 364] on icon at bounding box center [319, 363] width 28 height 32
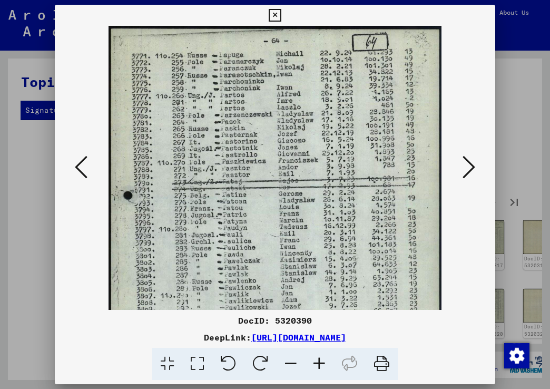
click at [319, 364] on icon at bounding box center [319, 363] width 28 height 32
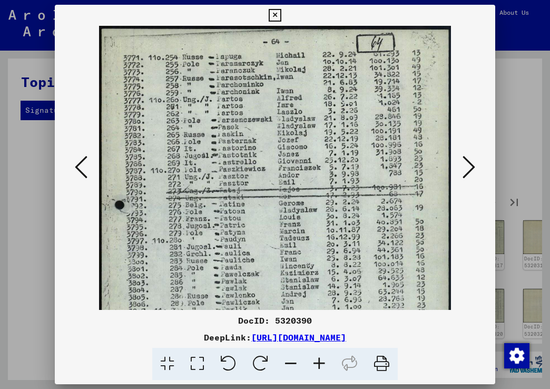
click at [319, 364] on icon at bounding box center [319, 363] width 28 height 32
